Goal: Navigation & Orientation: Find specific page/section

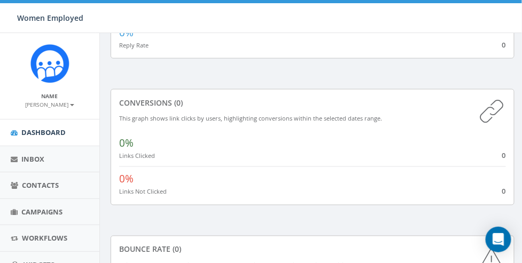
scroll to position [349, 0]
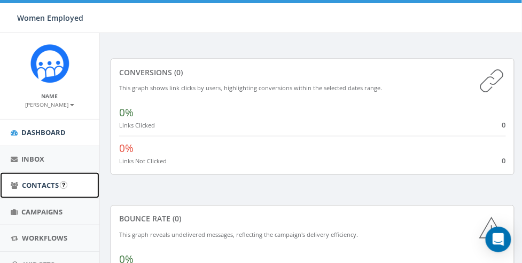
click at [60, 194] on link "Contacts" at bounding box center [49, 186] width 99 height 26
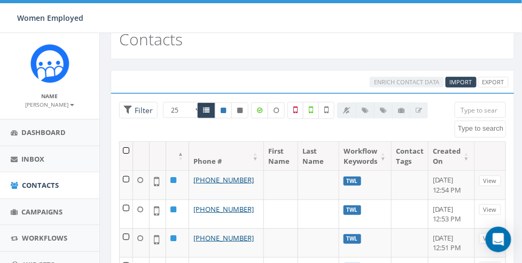
scroll to position [44, 0]
